Goal: Information Seeking & Learning: Find specific fact

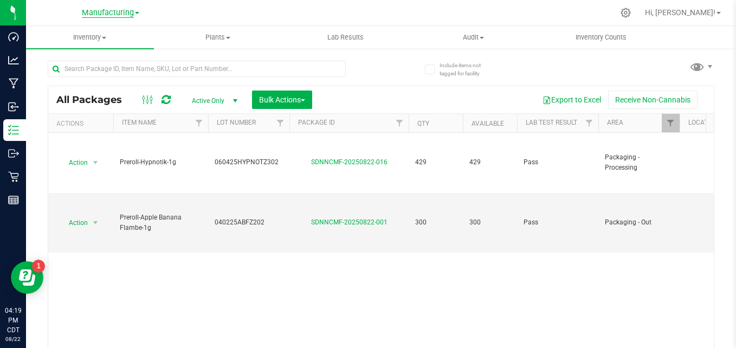
click at [103, 17] on span "Manufacturing" at bounding box center [108, 13] width 52 height 10
click at [110, 61] on link "Retail" at bounding box center [110, 67] width 158 height 15
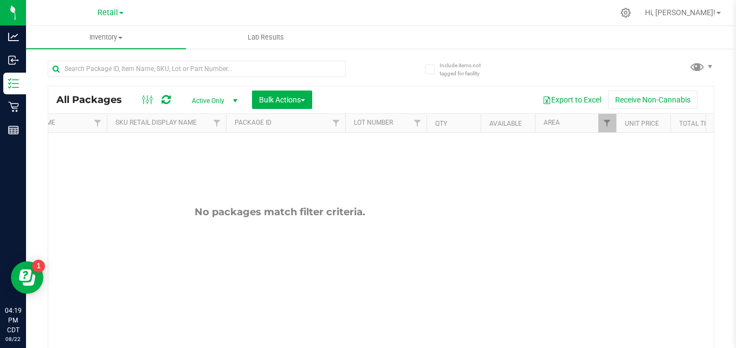
scroll to position [0, 102]
click at [607, 122] on span "Filter" at bounding box center [606, 123] width 9 height 9
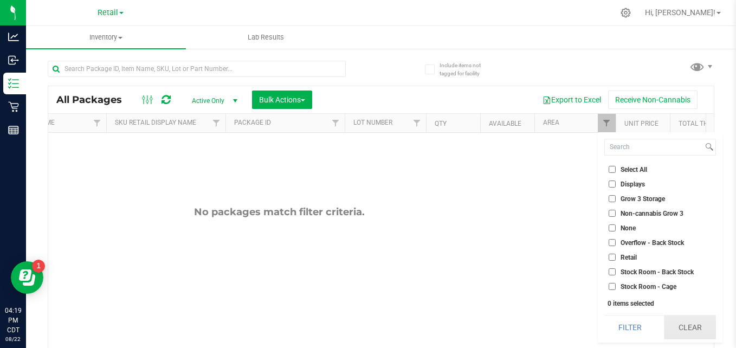
click at [681, 324] on button "Clear" at bounding box center [690, 327] width 52 height 24
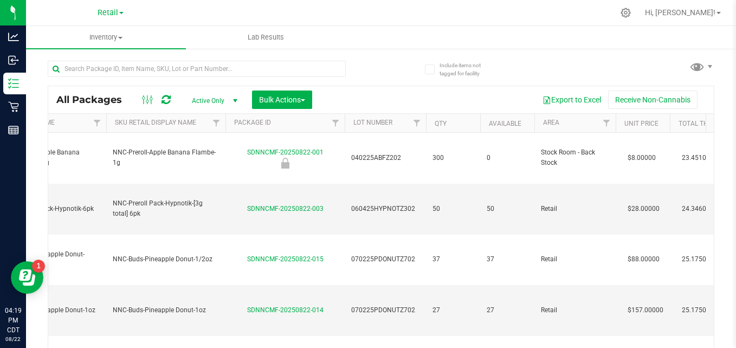
click at [255, 79] on div at bounding box center [197, 73] width 298 height 25
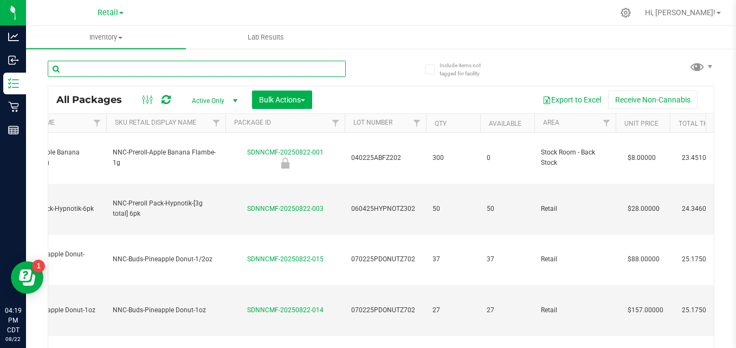
click at [245, 71] on input "text" at bounding box center [197, 69] width 298 height 16
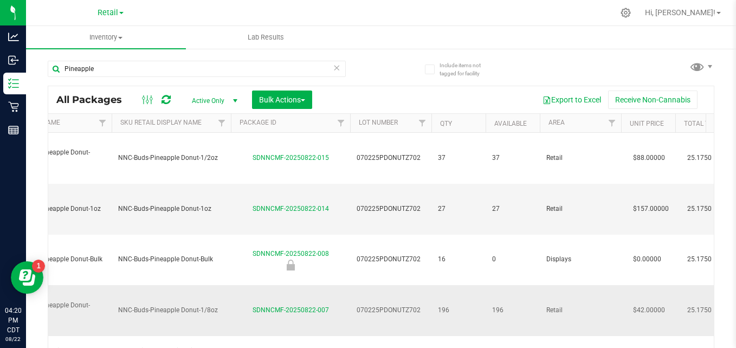
drag, startPoint x: 355, startPoint y: 232, endPoint x: 422, endPoint y: 234, distance: 67.2
click at [422, 285] on td "070225PDONUTZ702" at bounding box center [390, 310] width 81 height 51
copy span "070225PDONUTZ702"
drag, startPoint x: 248, startPoint y: 229, endPoint x: 337, endPoint y: 239, distance: 89.4
click at [337, 285] on td "SDNNCMF-20250822-007" at bounding box center [290, 310] width 119 height 51
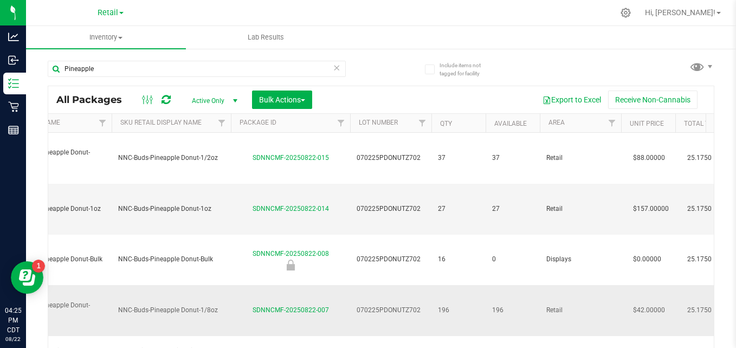
copy link "SDNNCMF-20250822-007"
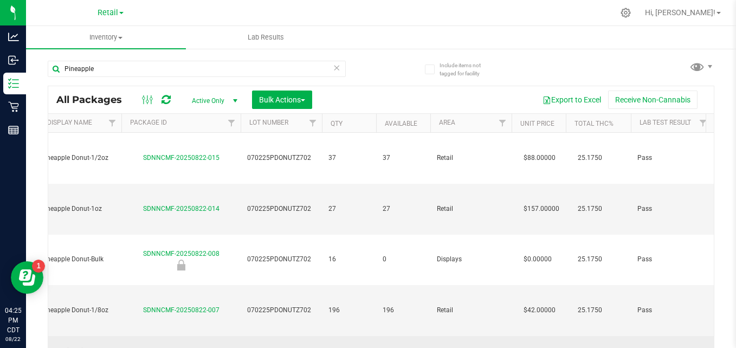
scroll to position [0, 206]
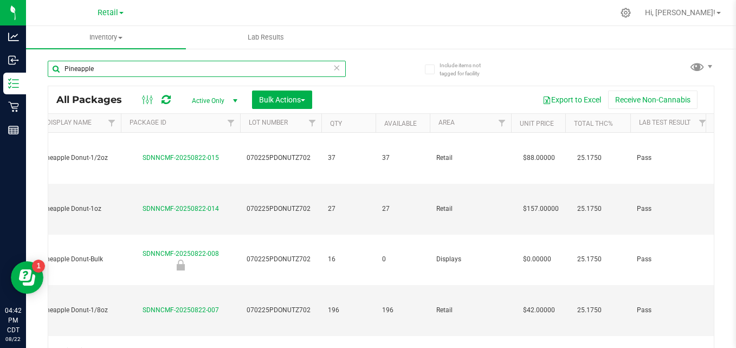
drag, startPoint x: 123, startPoint y: 63, endPoint x: -2, endPoint y: 42, distance: 127.4
click at [0, 42] on html "Analytics Inbound Inventory Retail Reports 04:42 PM CDT [DATE] 08/22 Retail Cul…" at bounding box center [368, 174] width 736 height 348
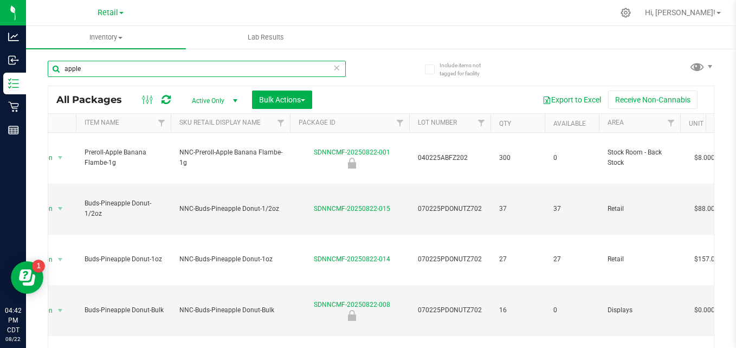
scroll to position [0, 35]
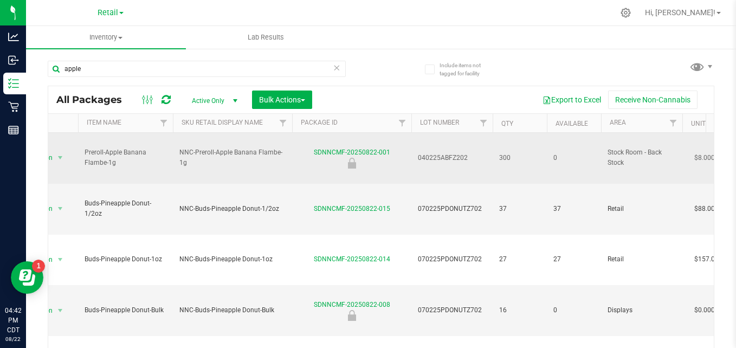
drag, startPoint x: 413, startPoint y: 149, endPoint x: 474, endPoint y: 142, distance: 61.1
click at [474, 142] on td "040225ABFZ202" at bounding box center [451, 158] width 81 height 51
copy span "040225ABFZ202"
drag, startPoint x: 310, startPoint y: 141, endPoint x: 388, endPoint y: 146, distance: 78.1
click at [388, 147] on div "SDNNCMF-20250822-001" at bounding box center [351, 157] width 122 height 21
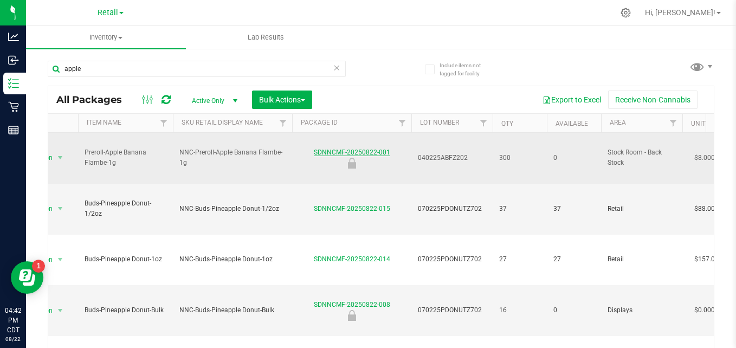
copy link "SDNNCMF-20250822-001"
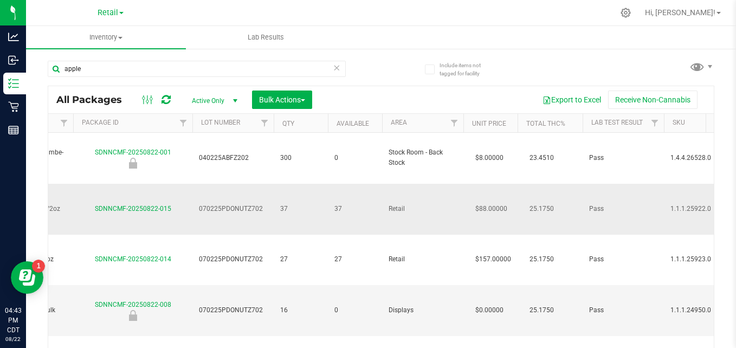
scroll to position [0, 256]
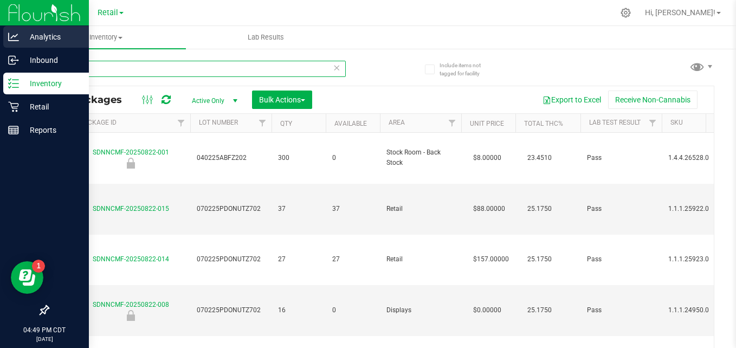
drag, startPoint x: 151, startPoint y: 64, endPoint x: 1, endPoint y: 47, distance: 150.5
click at [1, 47] on div "Analytics Inbound Inventory Retail Reports 04:49 PM CDT [DATE] 08/22 Retail Cul…" at bounding box center [368, 174] width 736 height 348
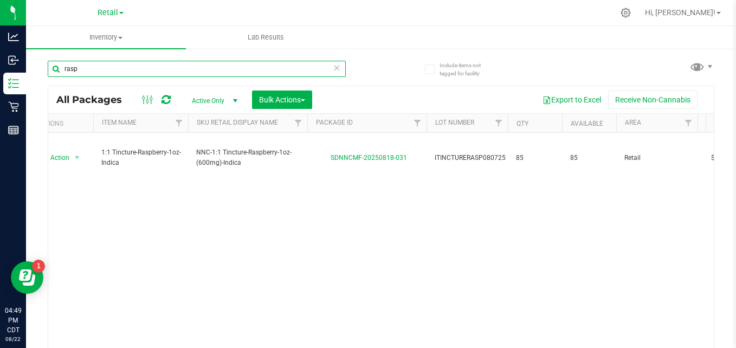
scroll to position [0, 18]
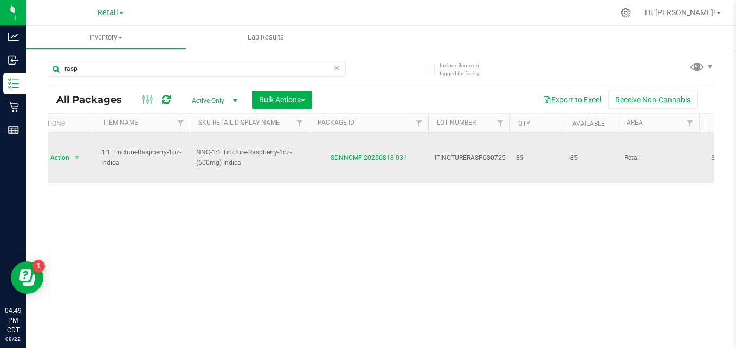
drag, startPoint x: 432, startPoint y: 145, endPoint x: 505, endPoint y: 154, distance: 73.1
click at [505, 154] on td "ITINCTURERASP080725" at bounding box center [468, 158] width 81 height 50
copy span "ITINCTURERASP080725"
drag, startPoint x: 324, startPoint y: 149, endPoint x: 408, endPoint y: 155, distance: 83.6
click at [408, 155] on td "SDNNCMF-20250818-031" at bounding box center [368, 158] width 119 height 50
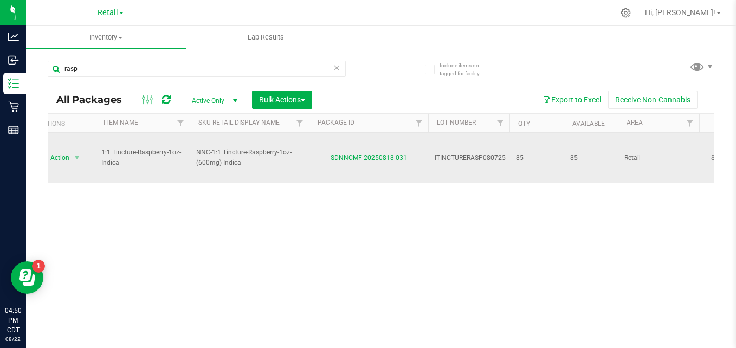
copy link "SDNNCMF-20250818-031"
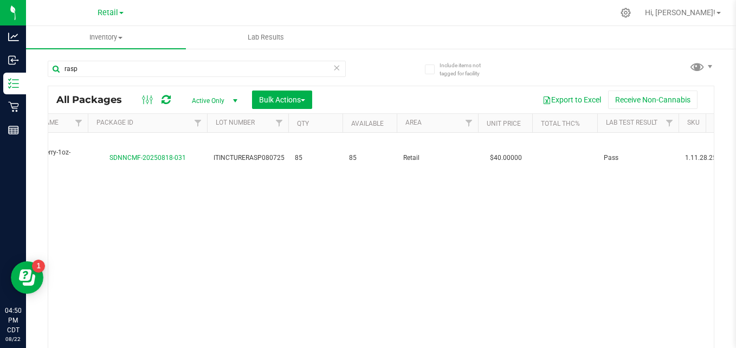
scroll to position [0, 0]
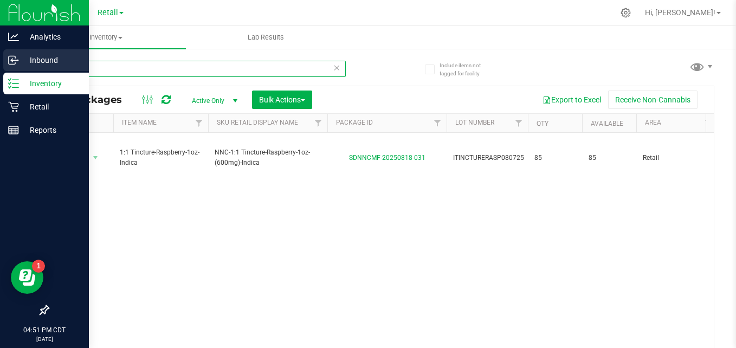
drag, startPoint x: 94, startPoint y: 72, endPoint x: 18, endPoint y: 62, distance: 76.5
click at [18, 62] on div "Analytics Inbound Inventory Retail Reports 04:51 PM CDT [DATE] 08/22 Retail Cul…" at bounding box center [368, 174] width 736 height 348
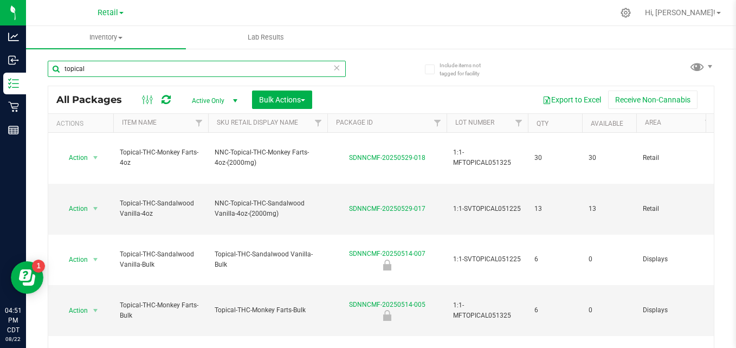
type input "topical"
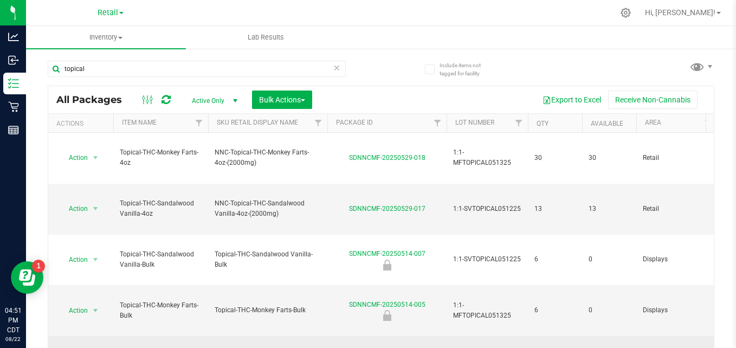
drag, startPoint x: 451, startPoint y: 263, endPoint x: 504, endPoint y: 266, distance: 53.7
drag, startPoint x: 504, startPoint y: 266, endPoint x: 478, endPoint y: 264, distance: 26.6
copy span "TOPICAL011625"
drag, startPoint x: 344, startPoint y: 266, endPoint x: 427, endPoint y: 266, distance: 82.9
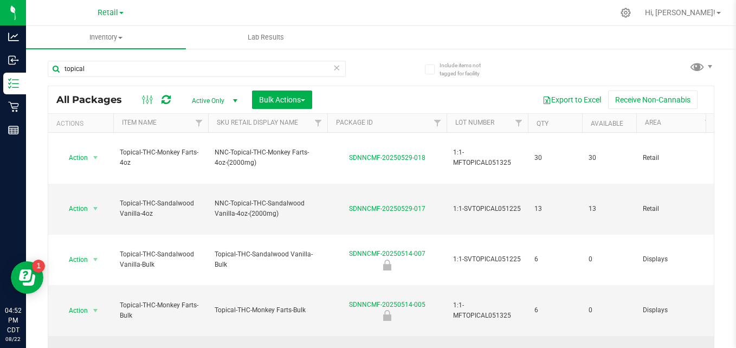
copy link "SDNNCMF-20250210-025"
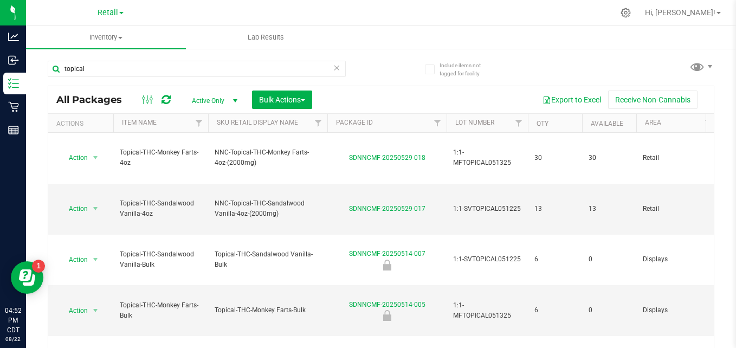
click at [256, 296] on div "Action Action Create package Edit attributes Global inventory Locate package Lo…" at bounding box center [380, 242] width 665 height 219
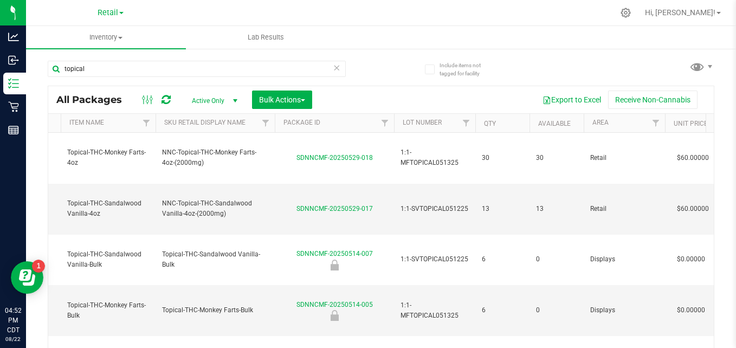
scroll to position [0, 53]
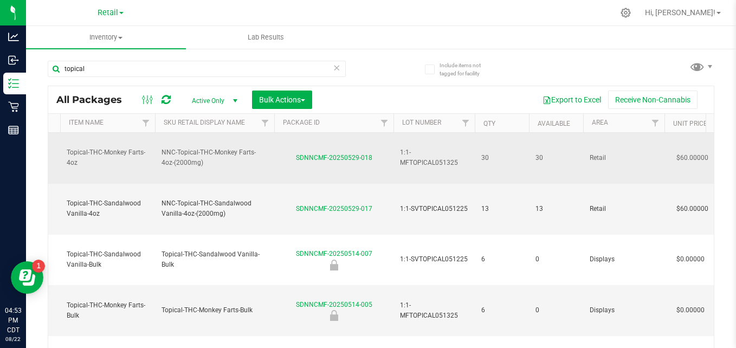
drag, startPoint x: 398, startPoint y: 145, endPoint x: 473, endPoint y: 149, distance: 75.9
click at [473, 149] on td "1:1-MFTOPICAL051325" at bounding box center [433, 158] width 81 height 51
copy span "1:1-MFTOPICAL051325"
drag, startPoint x: 291, startPoint y: 147, endPoint x: 374, endPoint y: 147, distance: 82.9
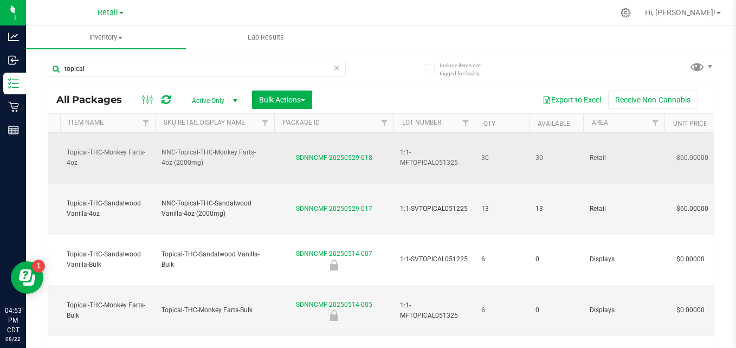
click at [374, 153] on div "SDNNCMF-20250529-018" at bounding box center [333, 158] width 122 height 10
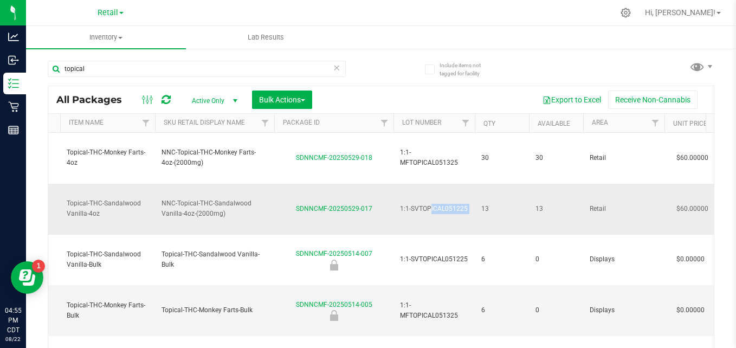
drag, startPoint x: 395, startPoint y: 173, endPoint x: 479, endPoint y: 188, distance: 85.4
click at [438, 204] on span "1:1-SVTOPICAL051225" at bounding box center [434, 209] width 68 height 10
drag, startPoint x: 438, startPoint y: 180, endPoint x: 424, endPoint y: 180, distance: 14.6
click at [424, 204] on span "1:1-SVTOPICAL051225" at bounding box center [434, 209] width 68 height 10
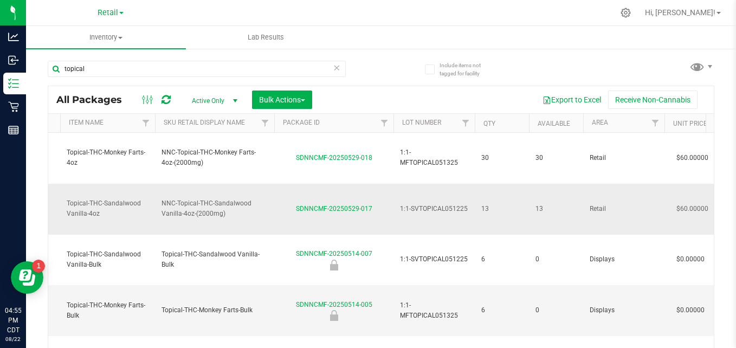
click at [424, 204] on span "1:1-SVTOPICAL051225" at bounding box center [434, 209] width 68 height 10
drag, startPoint x: 283, startPoint y: 179, endPoint x: 384, endPoint y: 174, distance: 100.9
click at [384, 204] on div "SDNNCMF-20250529-017" at bounding box center [333, 209] width 122 height 10
click at [334, 69] on icon at bounding box center [337, 67] width 8 height 13
